Goal: Task Accomplishment & Management: Complete application form

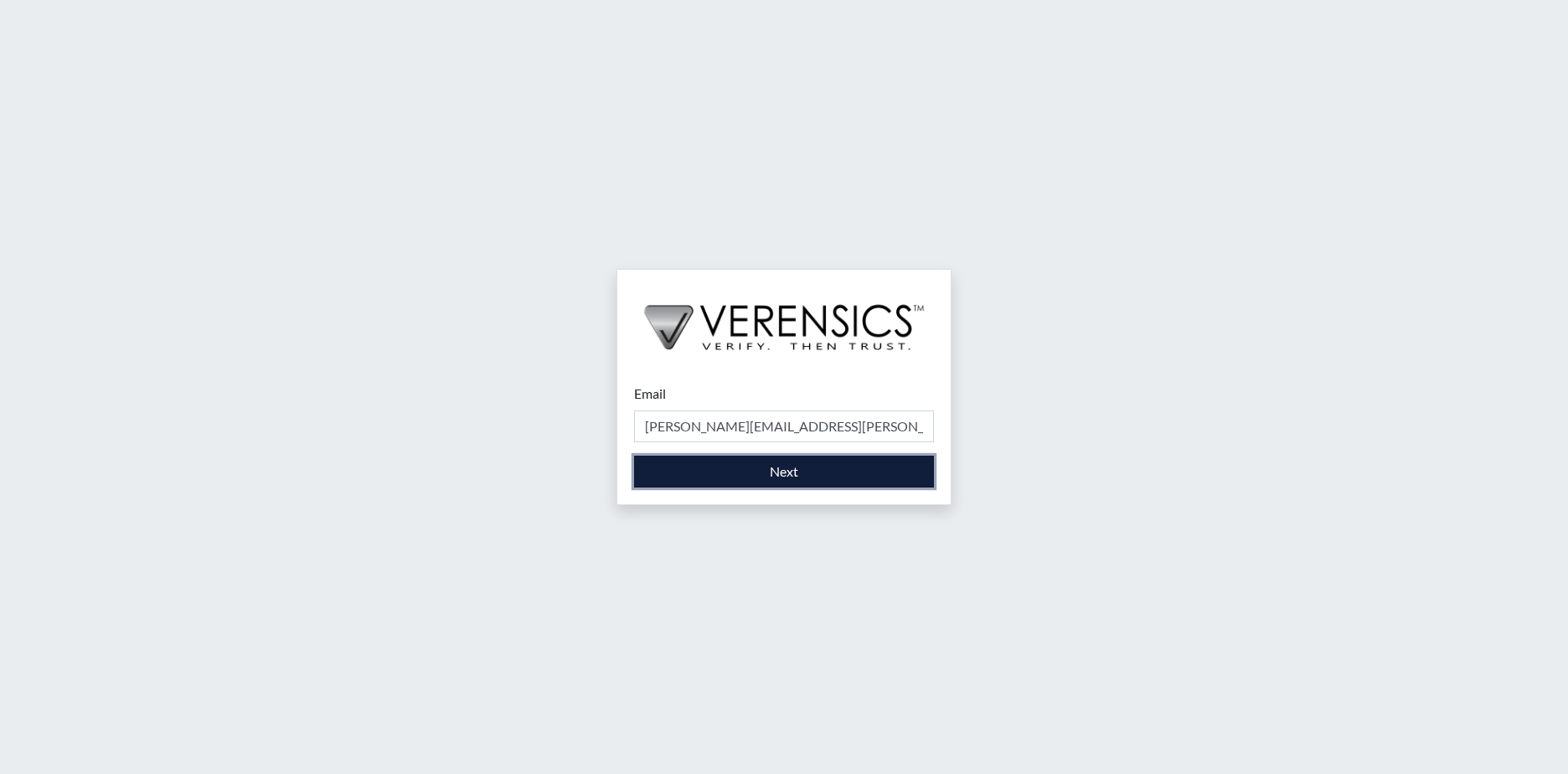
click at [702, 464] on button "Next" at bounding box center [784, 471] width 300 height 32
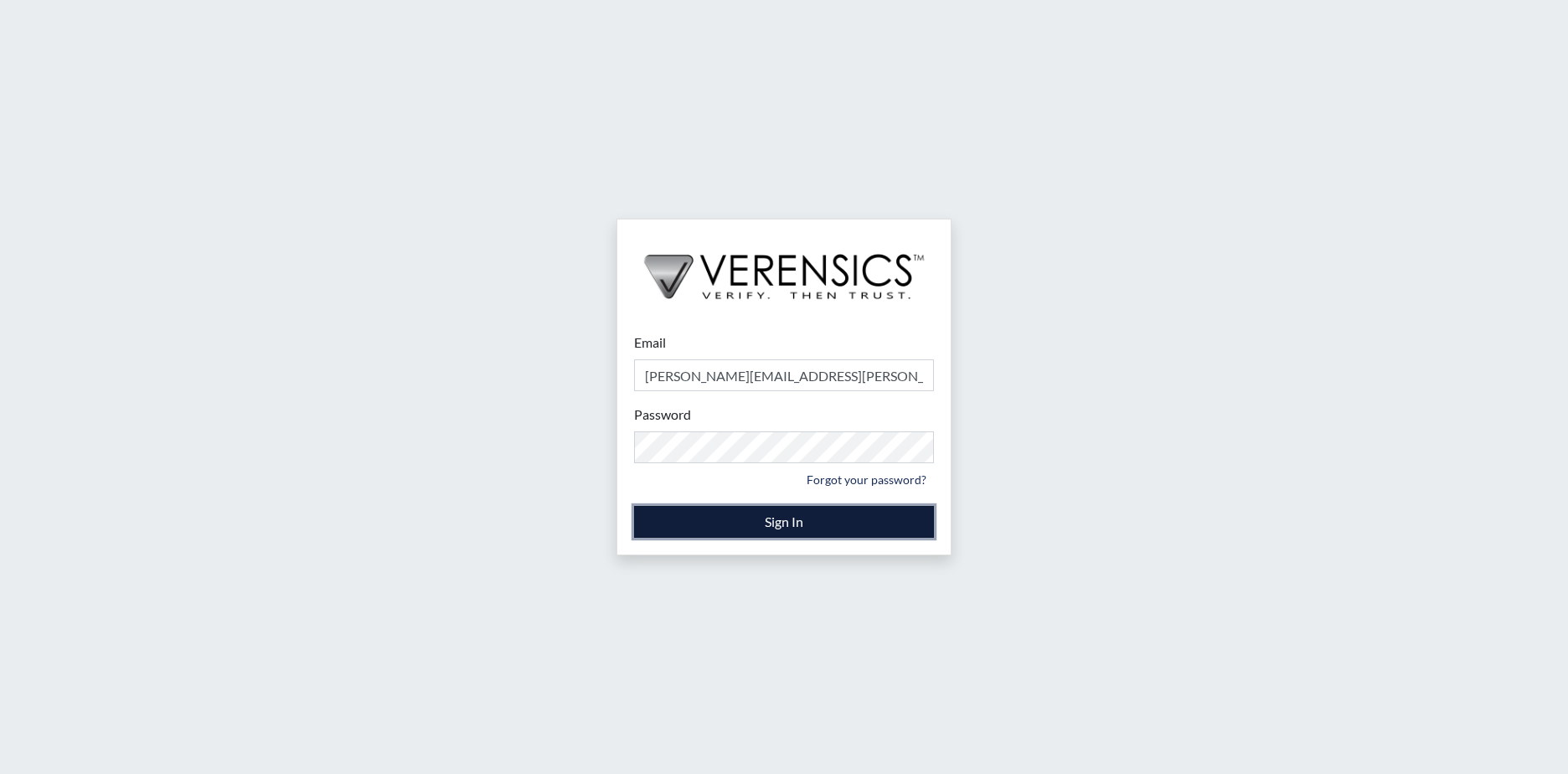
click at [763, 518] on button "Sign In" at bounding box center [784, 522] width 300 height 32
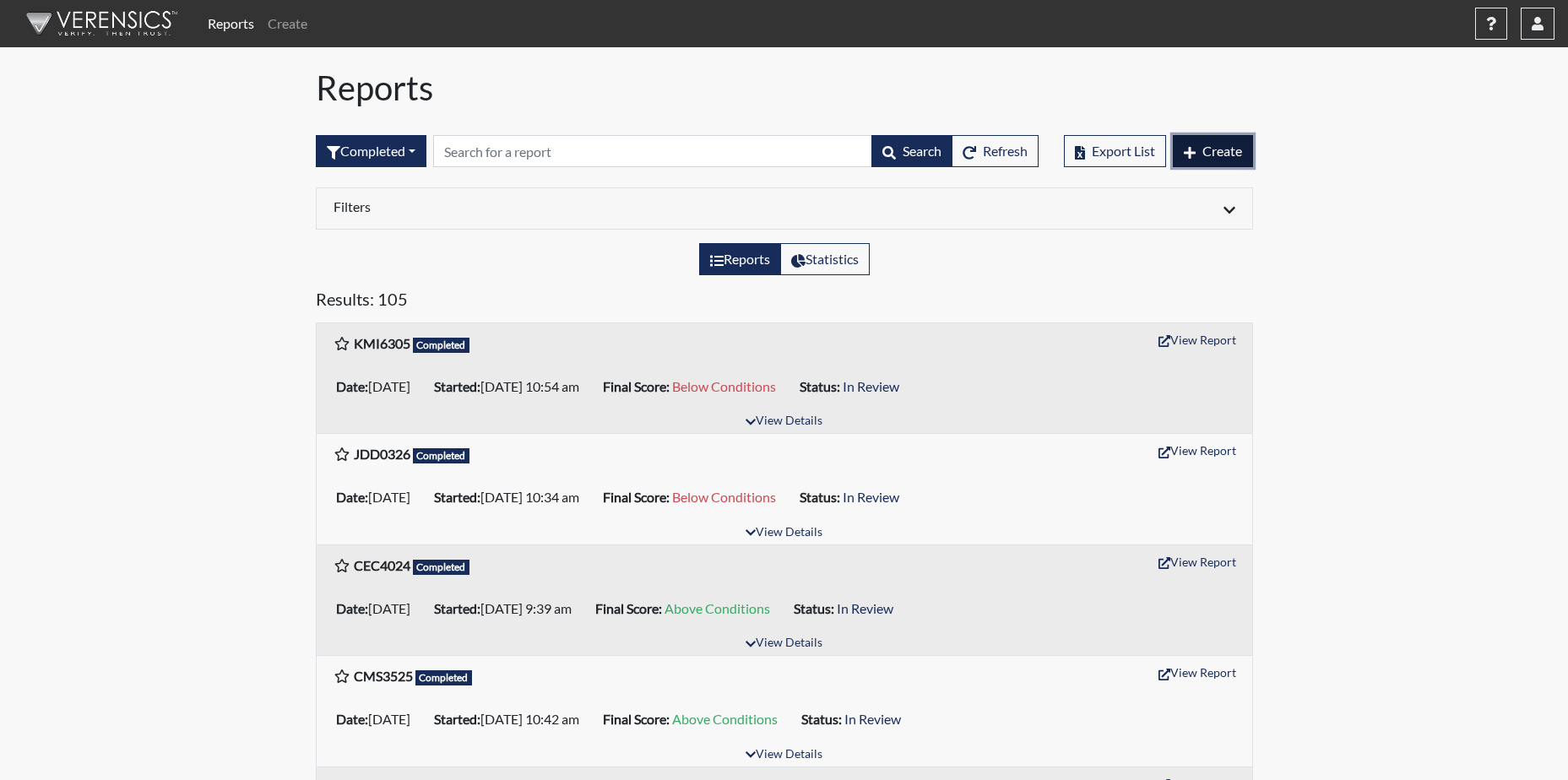
click at [1219, 143] on span "Create" at bounding box center [1222, 150] width 40 height 16
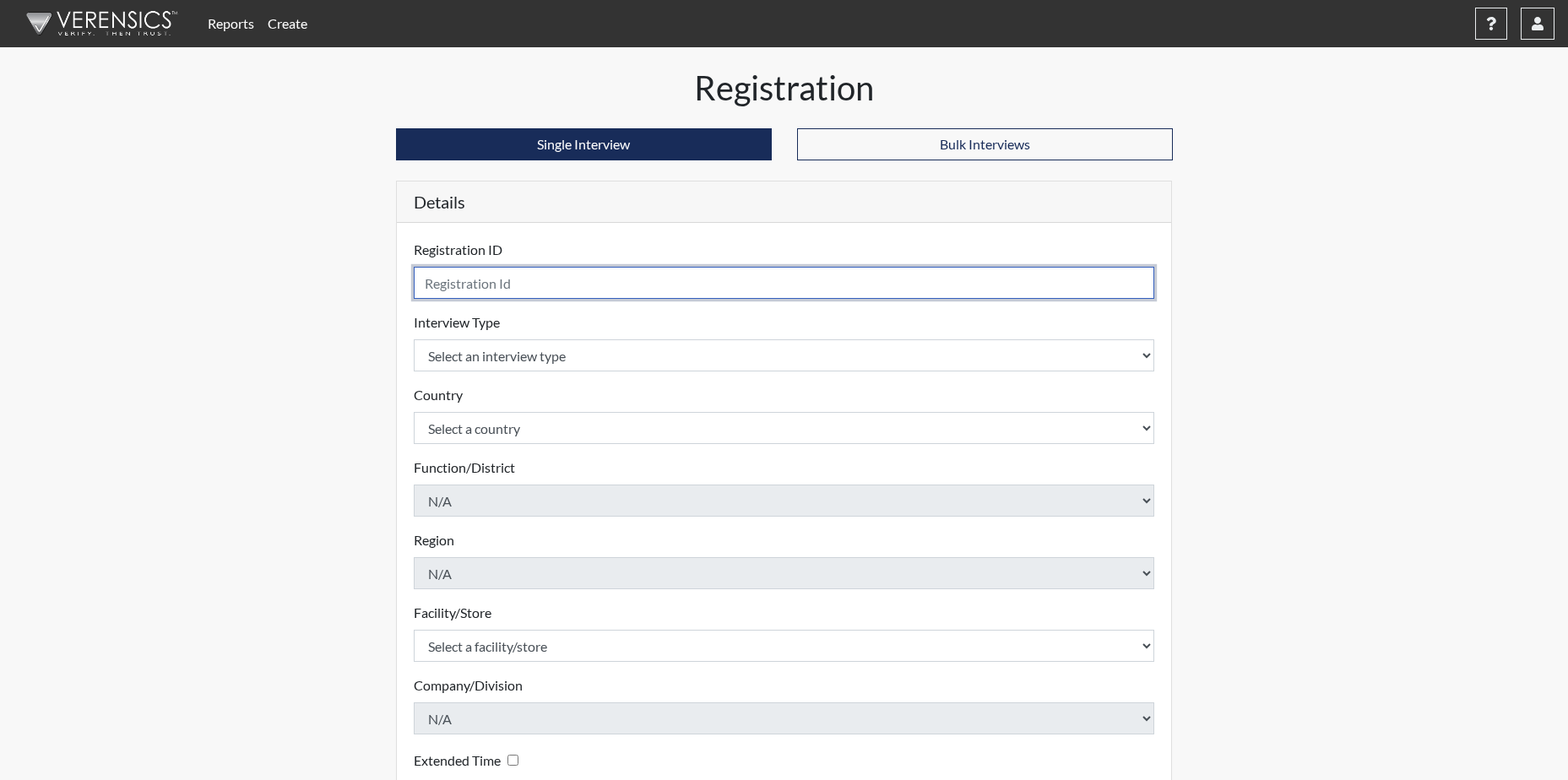
click at [547, 285] on input "text" at bounding box center [784, 283] width 741 height 32
type input "DMC8162"
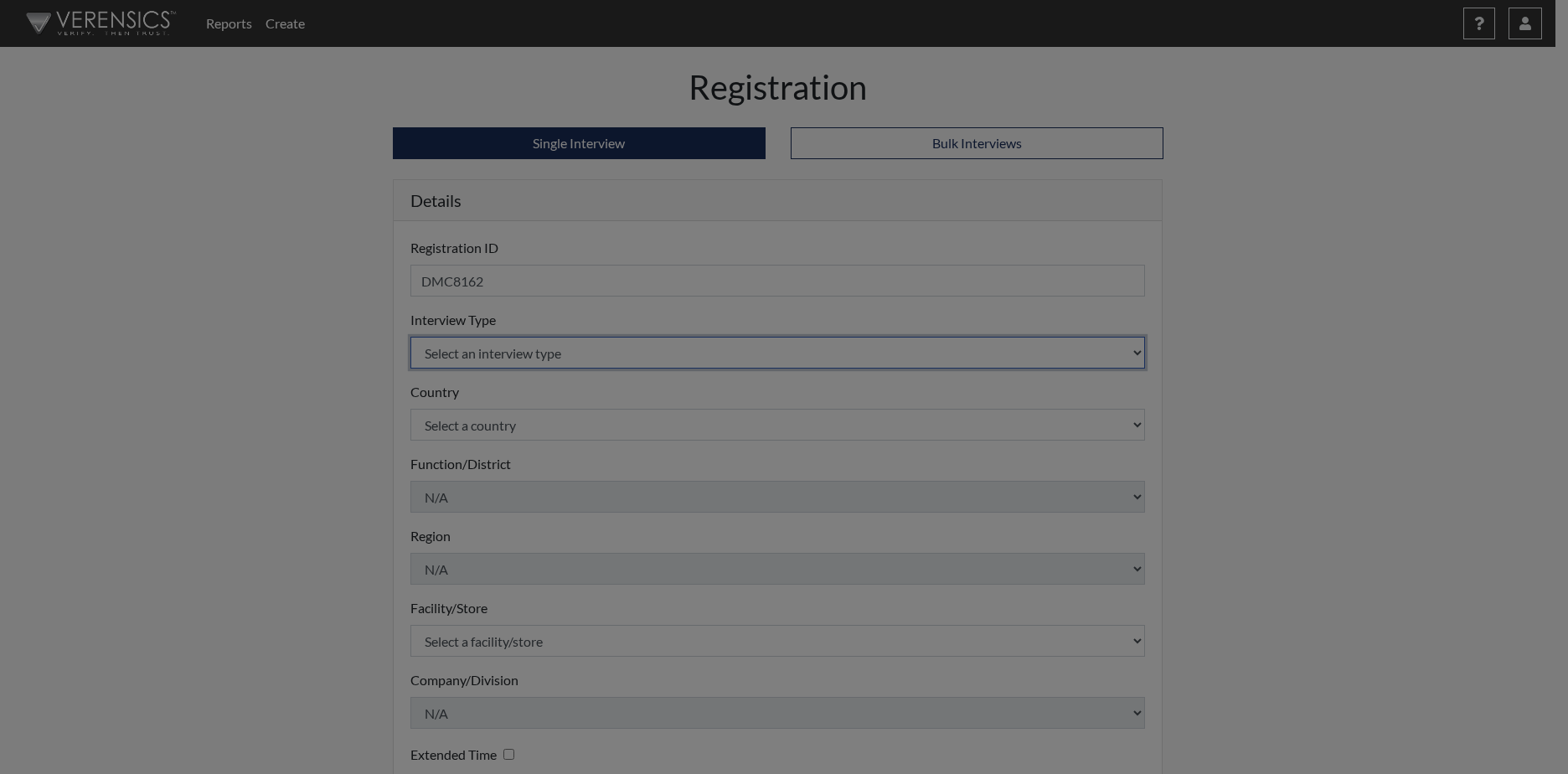
click at [616, 356] on body "Reports Create Help Center × Verensics Best Practices How to successfully use t…" at bounding box center [784, 387] width 1568 height 774
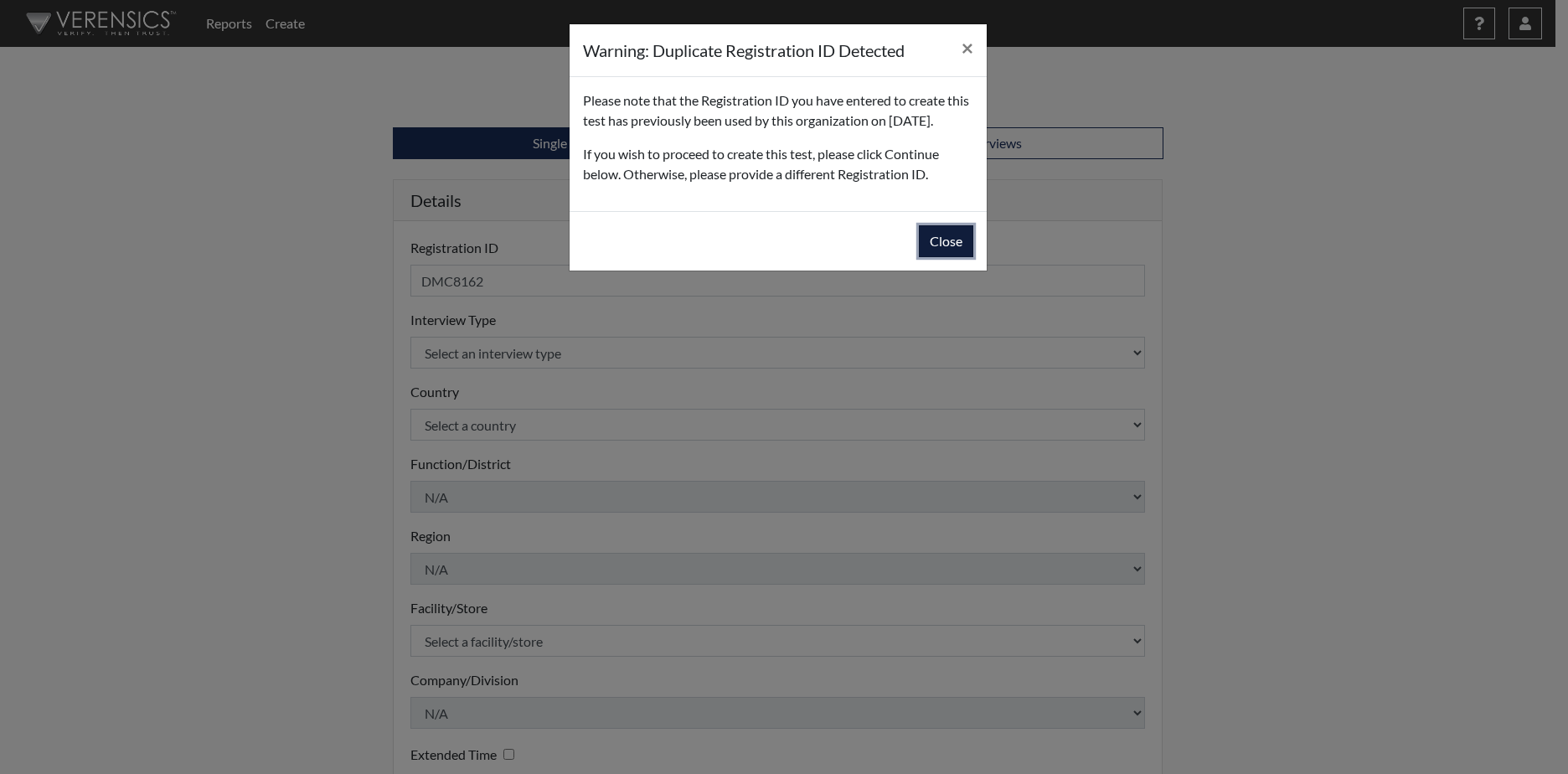
drag, startPoint x: 954, startPoint y: 261, endPoint x: 838, endPoint y: 299, distance: 122.1
click at [953, 257] on button "Close" at bounding box center [946, 241] width 55 height 32
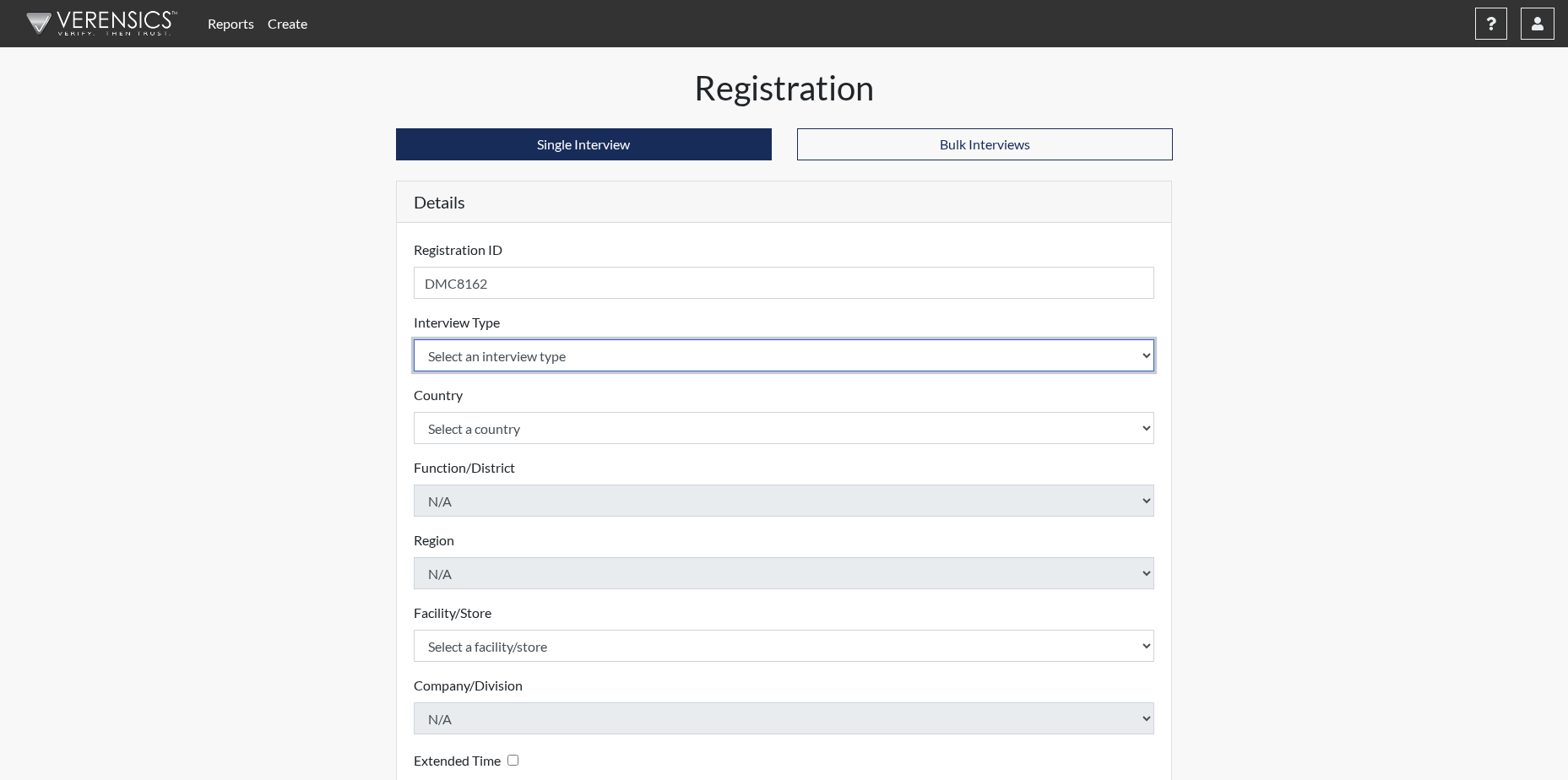
click at [562, 357] on select "Select an interview type Corrections Pre-Employment" at bounding box center [784, 355] width 741 height 32
select select "ff733e93-e1bf-11ea-9c9f-0eff0cf7eb8f"
click at [414, 339] on select "Select an interview type Corrections Pre-Employment" at bounding box center [784, 355] width 741 height 32
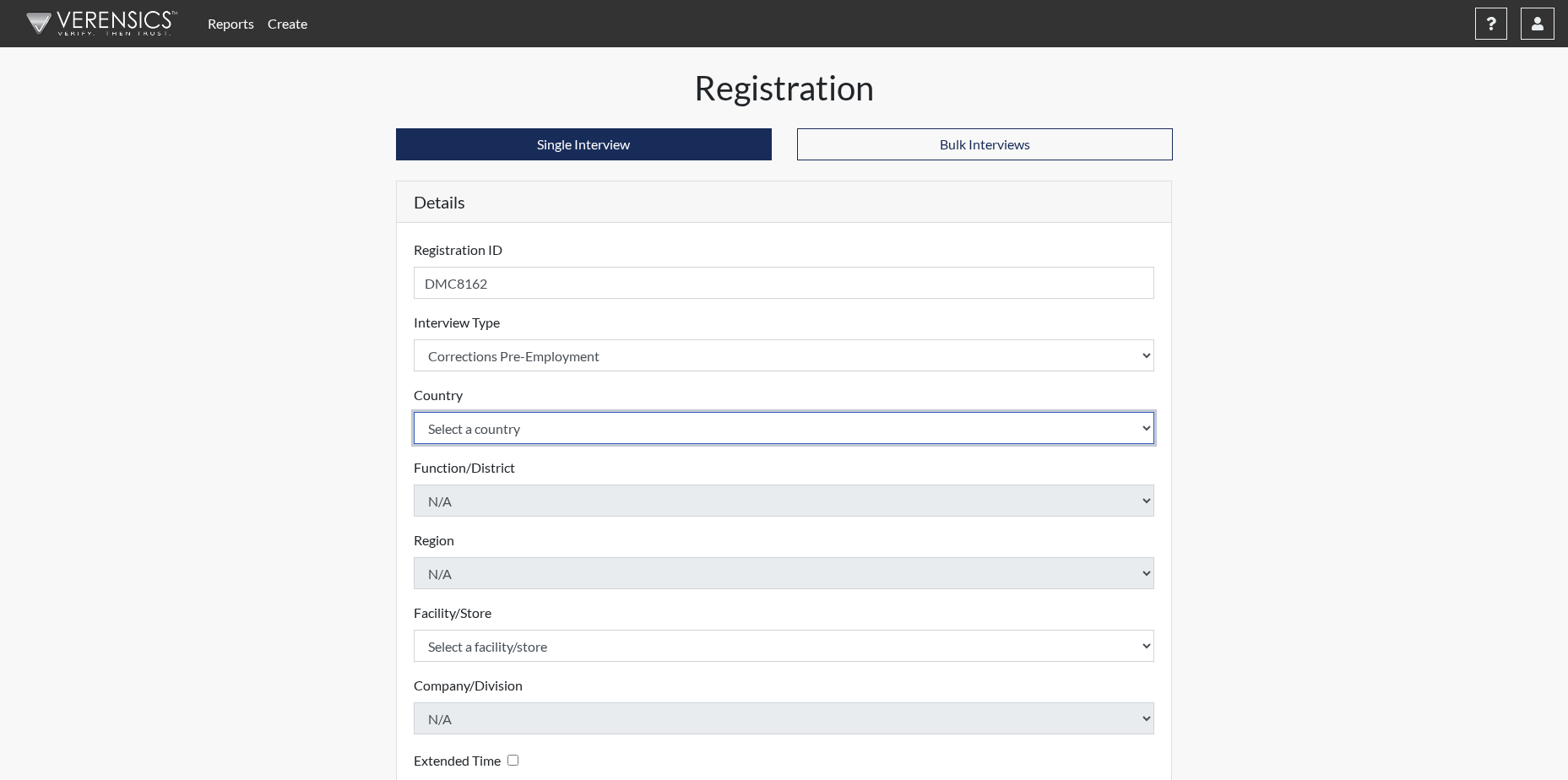
click at [549, 430] on select "Select a country [GEOGRAPHIC_DATA] [GEOGRAPHIC_DATA]" at bounding box center [784, 428] width 741 height 32
select select "united-states-of-[GEOGRAPHIC_DATA]"
click at [414, 412] on select "Select a country [GEOGRAPHIC_DATA] [GEOGRAPHIC_DATA]" at bounding box center [784, 428] width 741 height 32
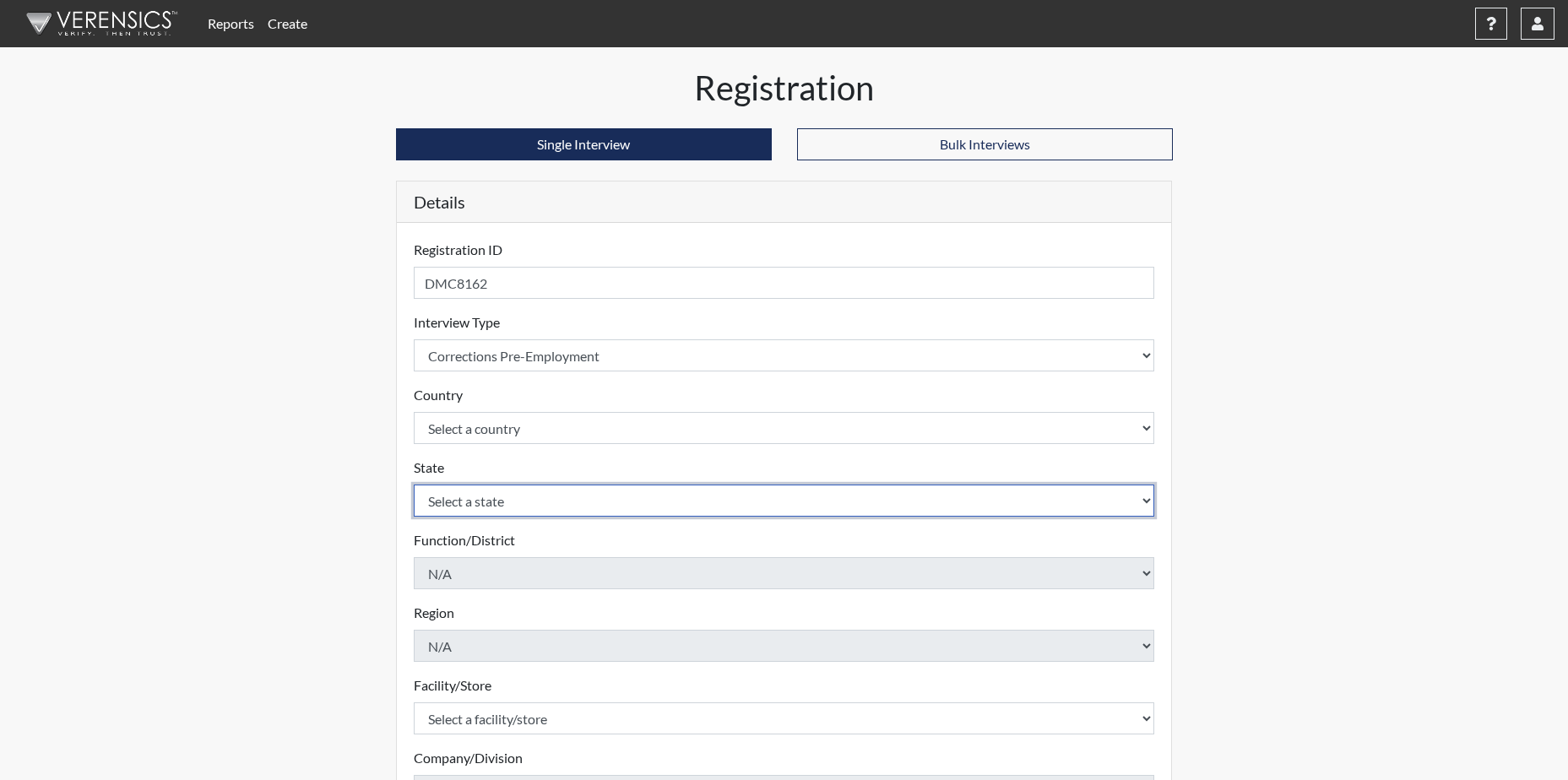
click at [457, 500] on select "Select a state [US_STATE] [US_STATE] [US_STATE] [US_STATE] [US_STATE] [US_STATE…" at bounding box center [784, 500] width 741 height 32
select select "GA"
click at [414, 484] on select "Select a state [US_STATE] [US_STATE] [US_STATE] [US_STATE] [US_STATE] [US_STATE…" at bounding box center [784, 500] width 741 height 32
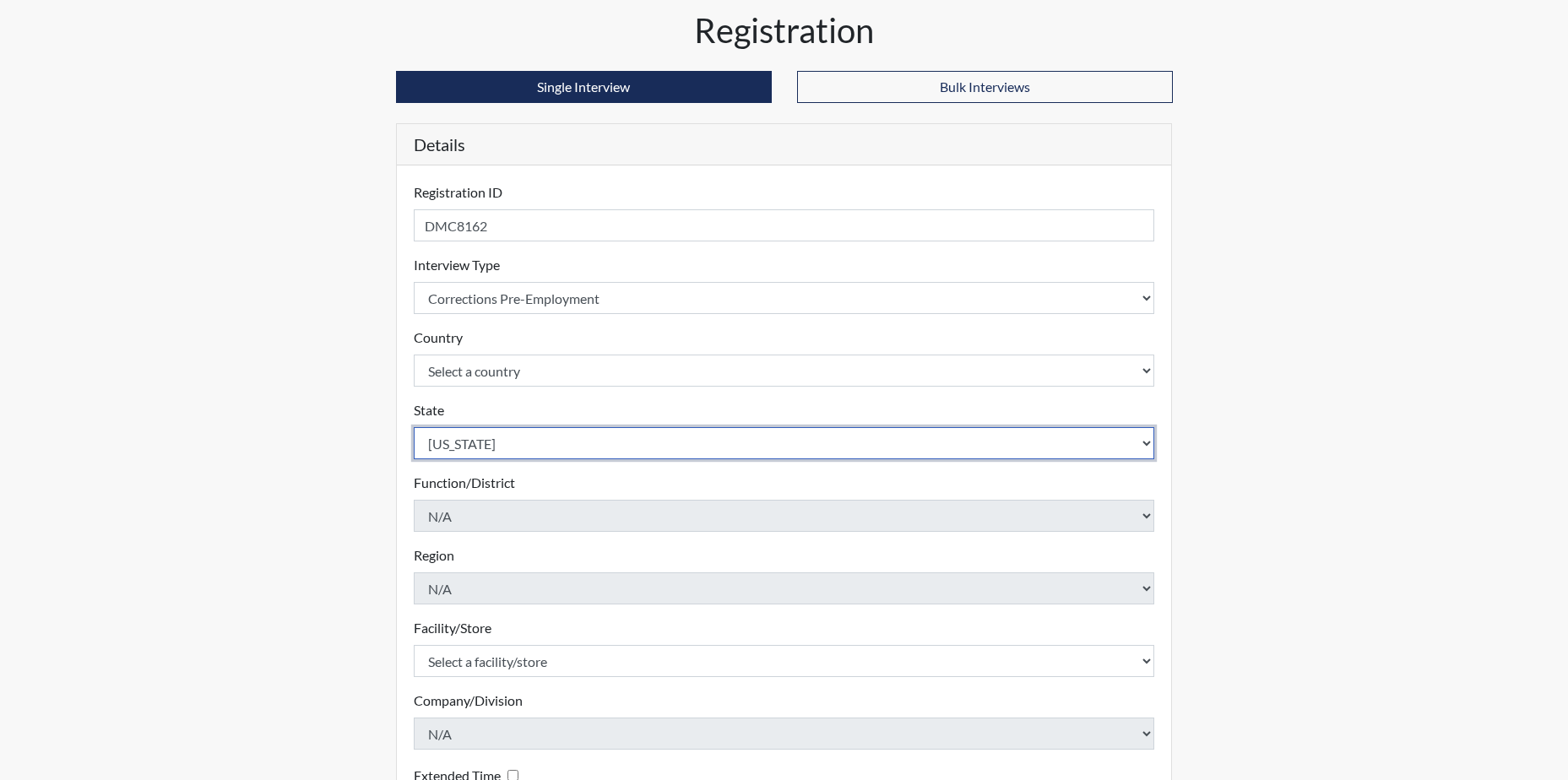
scroll to position [84, 0]
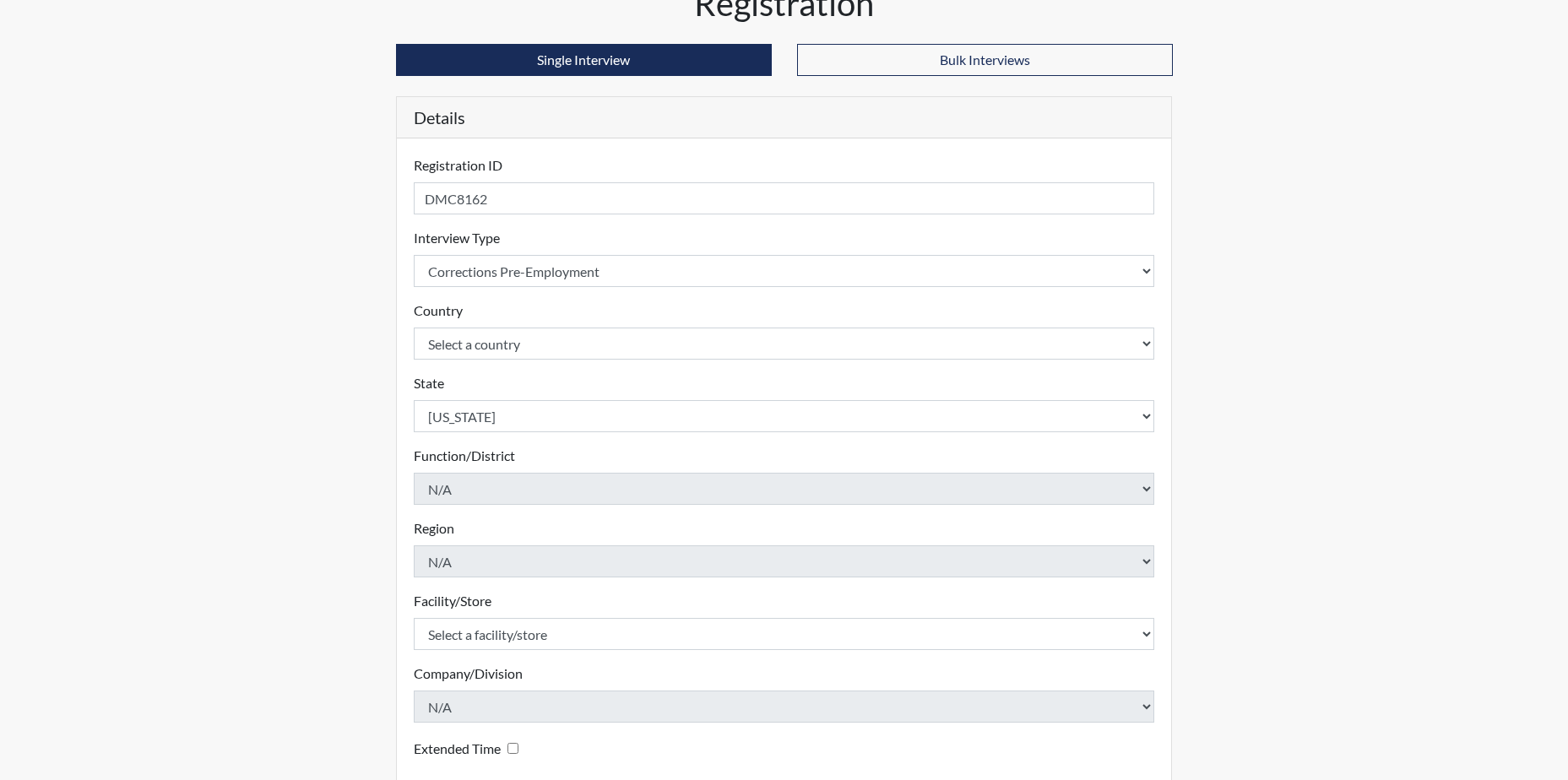
click at [510, 601] on div "Facility/Store Select a facility/store [PERSON_NAME] Please select a facility/s…" at bounding box center [784, 620] width 741 height 59
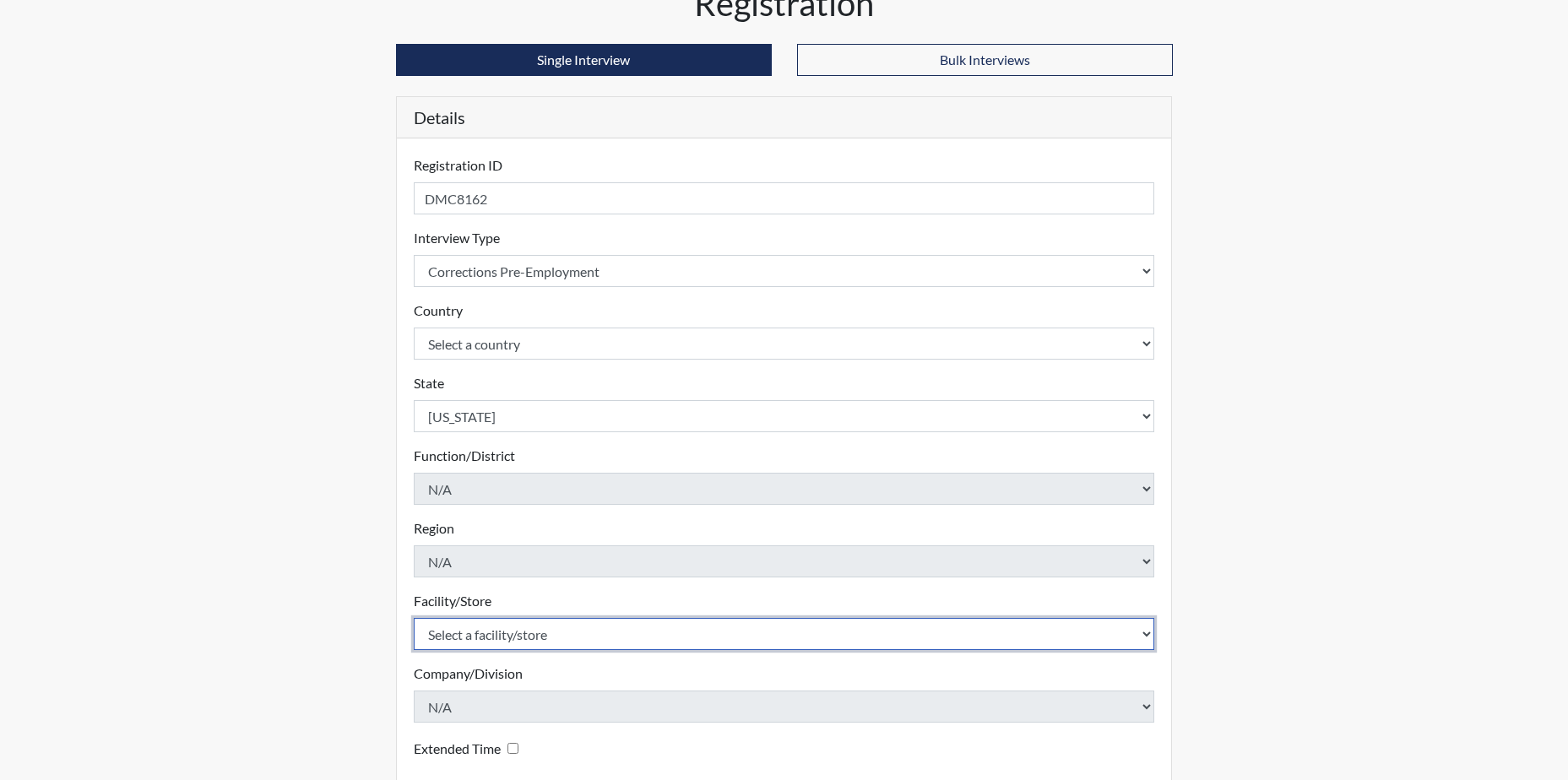
click at [494, 630] on select "Select a facility/store [PERSON_NAME]" at bounding box center [784, 634] width 741 height 32
select select "a2695ac4-228c-4454-a598-76acc7274027"
click at [414, 618] on select "Select a facility/store [PERSON_NAME]" at bounding box center [784, 634] width 741 height 32
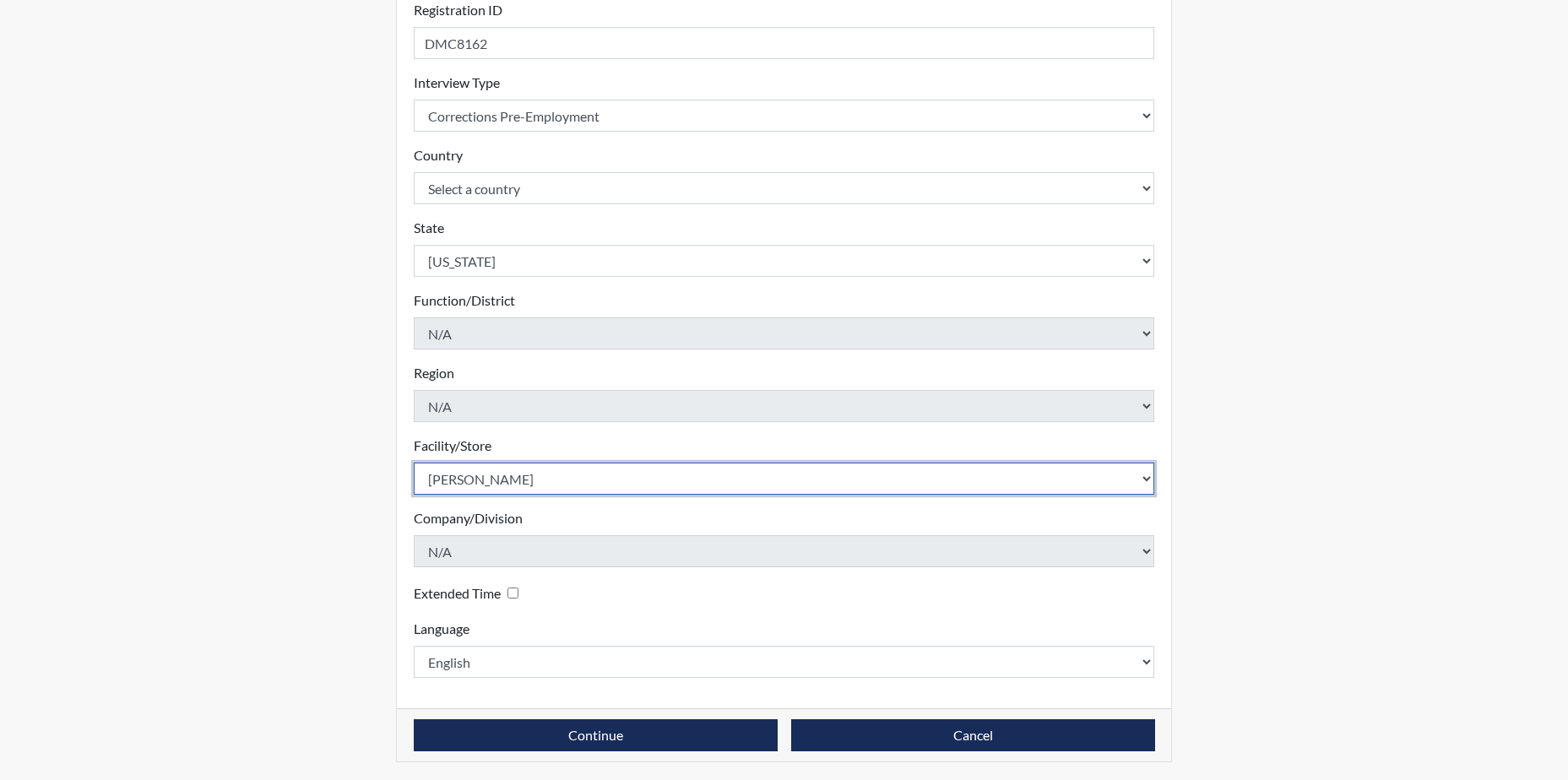
scroll to position [242, 0]
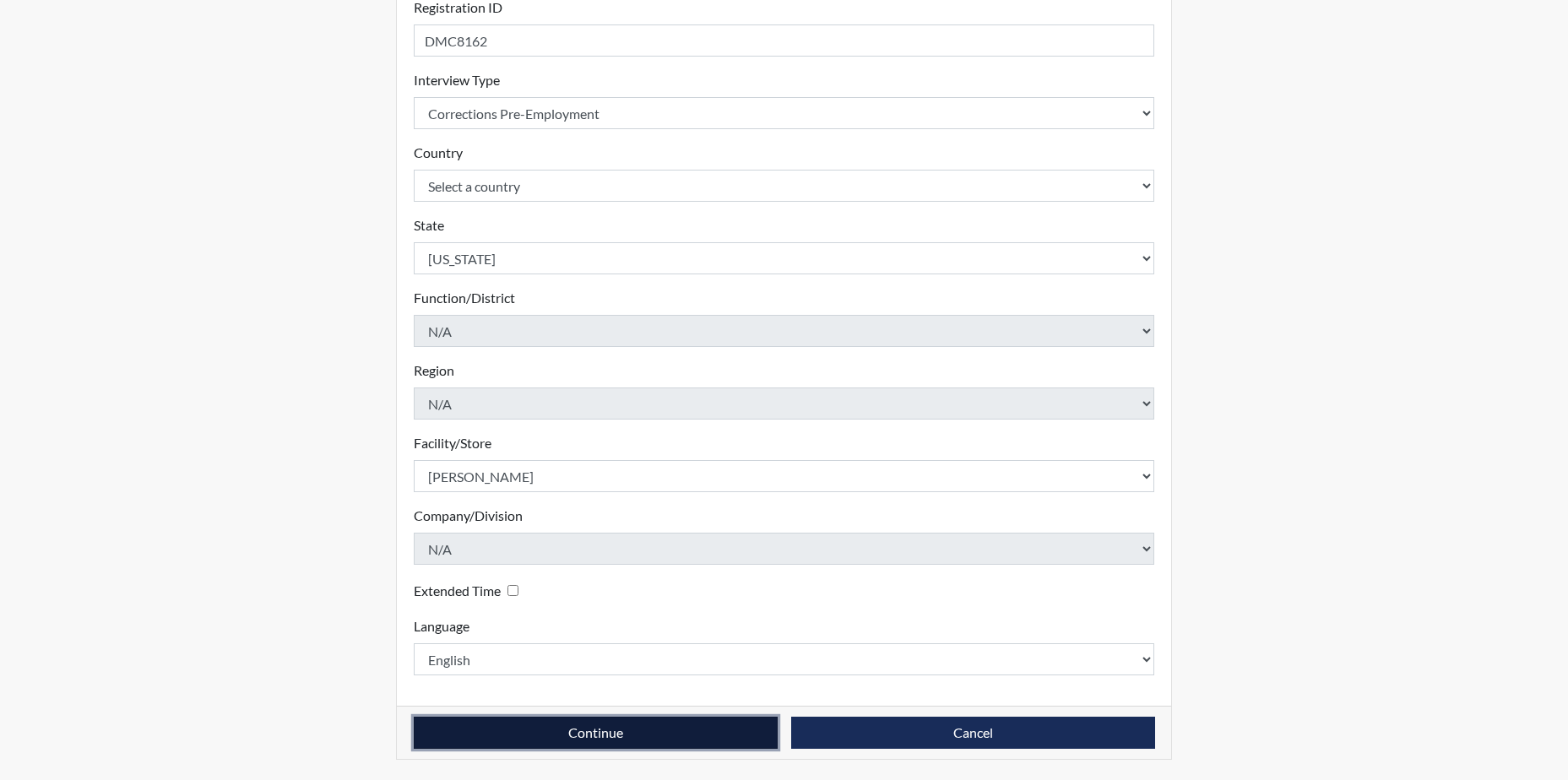
click at [642, 733] on button "Continue" at bounding box center [596, 732] width 364 height 32
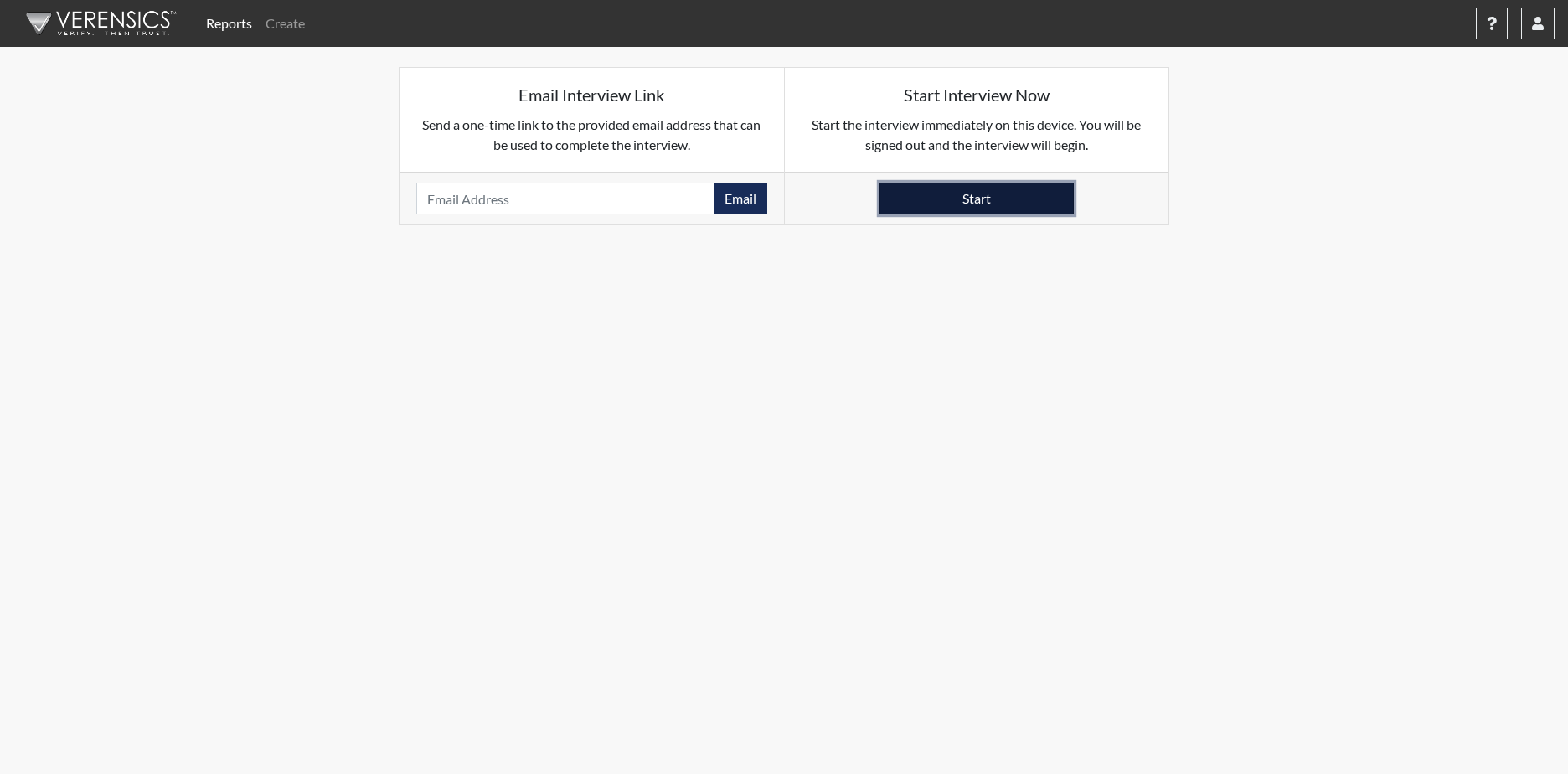
click at [963, 197] on button "Start" at bounding box center [976, 199] width 194 height 32
